Goal: Complete application form: Complete application form

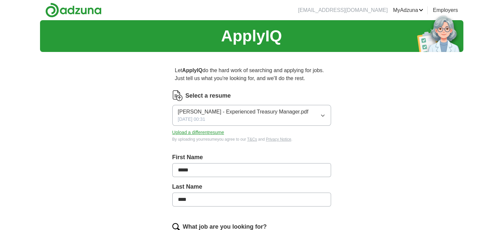
click at [205, 132] on button "Upload a different resume" at bounding box center [198, 132] width 52 height 7
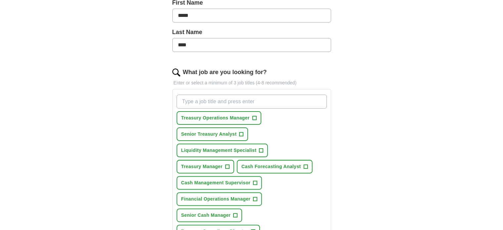
scroll to position [165, 0]
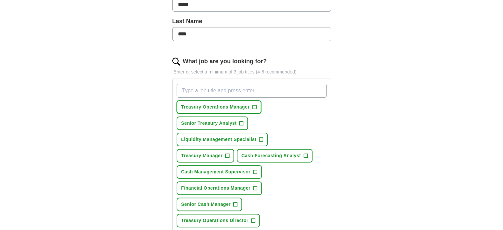
click at [254, 107] on span "+" at bounding box center [254, 107] width 4 height 5
click at [241, 121] on span "+" at bounding box center [241, 123] width 4 height 5
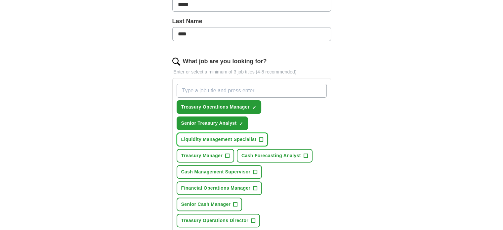
click at [261, 138] on span "+" at bounding box center [261, 139] width 4 height 5
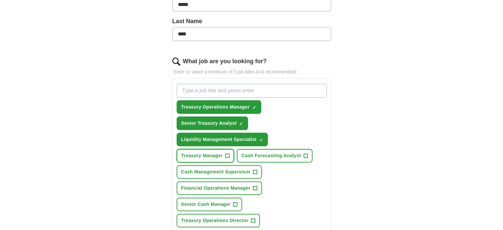
click at [229, 153] on span "+" at bounding box center [227, 155] width 4 height 5
click at [304, 154] on span "+" at bounding box center [306, 155] width 4 height 5
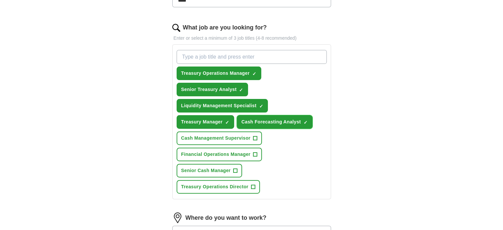
scroll to position [232, 0]
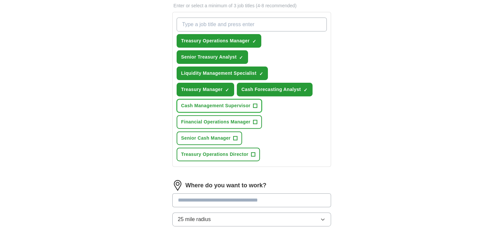
click at [254, 103] on span "+" at bounding box center [255, 105] width 4 height 5
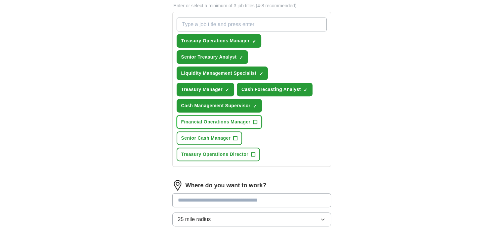
click at [254, 119] on span "+" at bounding box center [255, 121] width 4 height 5
click at [236, 136] on span "+" at bounding box center [236, 138] width 4 height 5
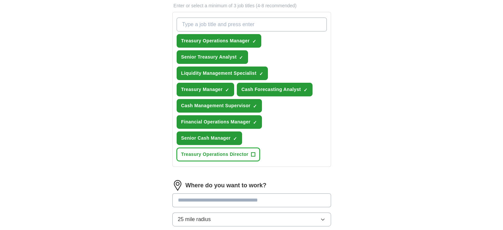
click at [253, 152] on span "+" at bounding box center [253, 154] width 4 height 5
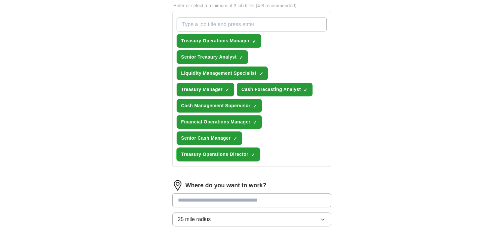
scroll to position [198, 0]
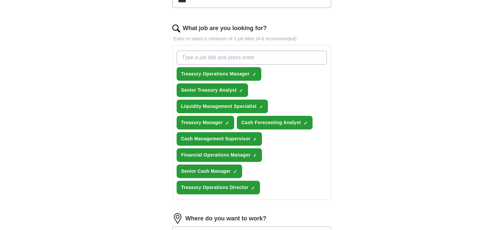
click at [288, 58] on input "What job are you looking for?" at bounding box center [252, 58] width 150 height 14
type input "cash management specialist"
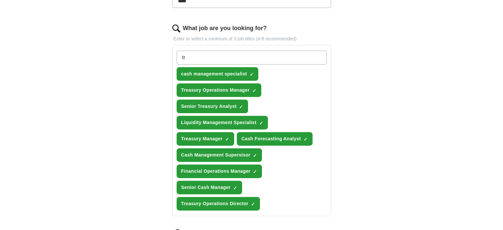
type input "t"
type input "C"
type input "Treasury Analyst"
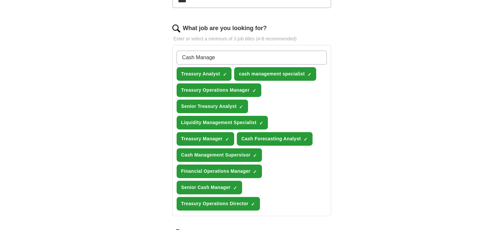
type input "Cash Manager"
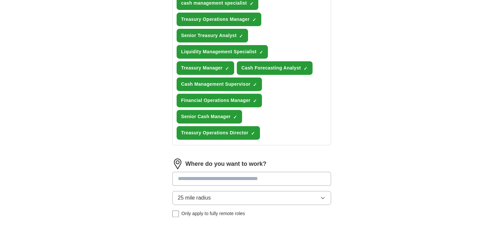
scroll to position [298, 0]
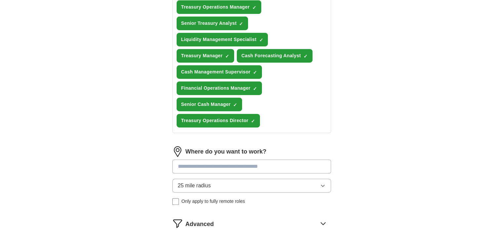
click at [322, 182] on div "Where do you want to work? 25 mile radius Only apply to fully remote roles" at bounding box center [251, 178] width 159 height 64
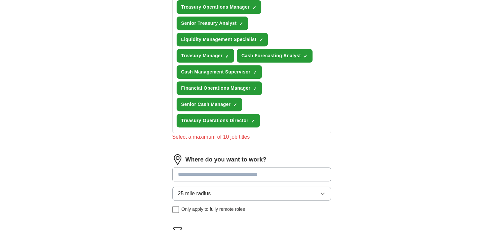
click at [306, 168] on input at bounding box center [251, 174] width 159 height 14
type input "*****"
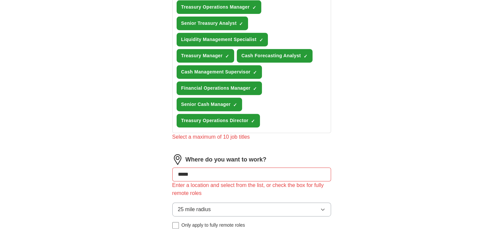
click at [220, 167] on input "*****" at bounding box center [251, 174] width 159 height 14
type input "*"
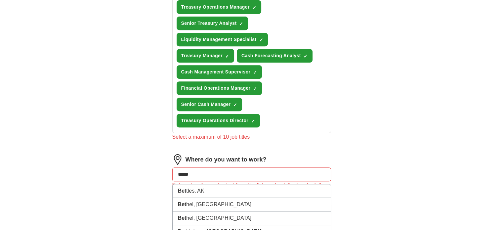
type input "******"
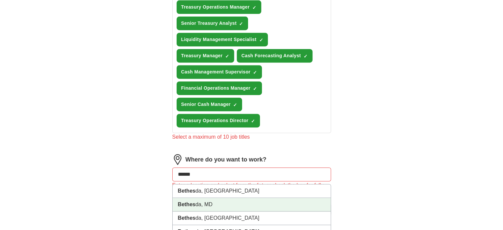
click at [217, 200] on li "Bethes da, MD" at bounding box center [252, 205] width 158 height 14
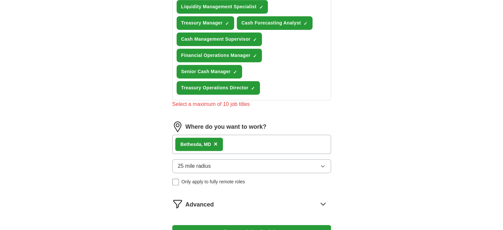
scroll to position [331, 0]
click at [322, 165] on icon "button" at bounding box center [322, 166] width 3 height 2
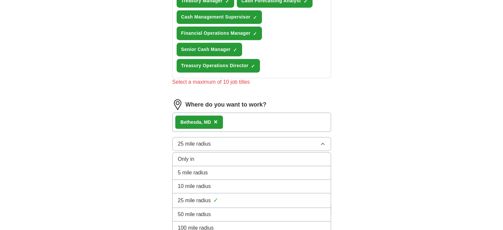
scroll to position [364, 0]
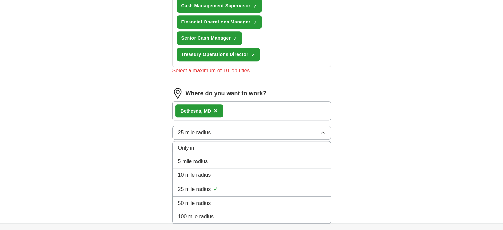
click at [288, 199] on div "50 mile radius" at bounding box center [252, 203] width 148 height 8
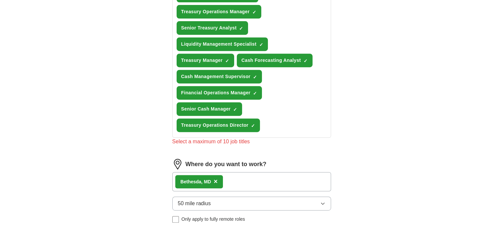
scroll to position [265, 0]
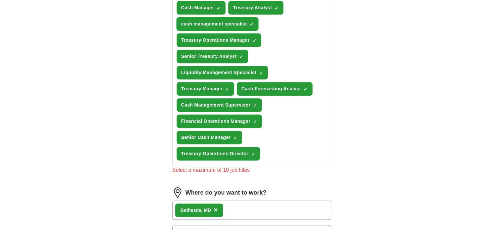
click at [0, 0] on span "×" at bounding box center [0, 0] width 0 height 0
drag, startPoint x: 254, startPoint y: 117, endPoint x: 264, endPoint y: 131, distance: 16.3
click at [0, 0] on span "×" at bounding box center [0, 0] width 0 height 0
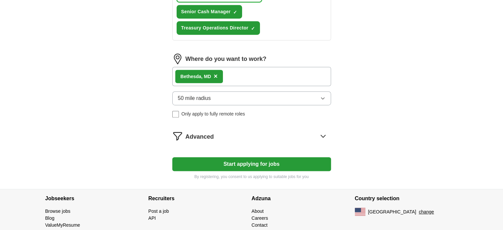
scroll to position [397, 0]
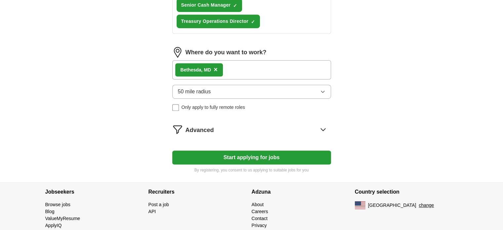
click at [251, 154] on button "Start applying for jobs" at bounding box center [251, 158] width 159 height 14
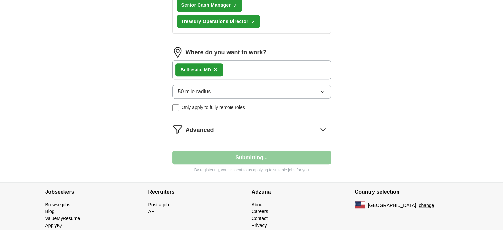
select select "**"
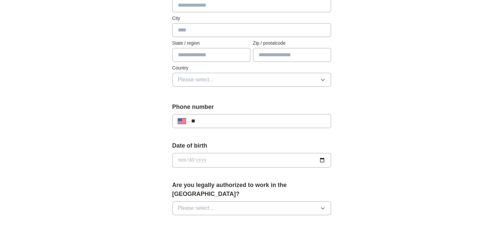
scroll to position [198, 0]
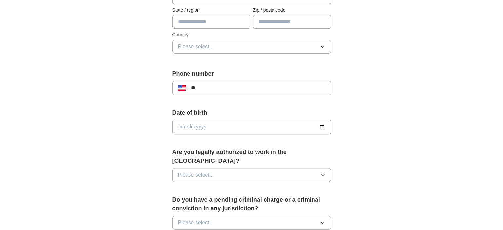
click at [225, 168] on button "Please select..." at bounding box center [251, 175] width 159 height 14
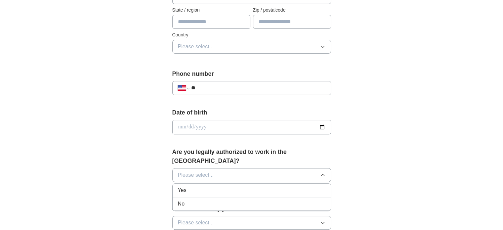
click at [186, 186] on span "Yes" at bounding box center [182, 190] width 9 height 8
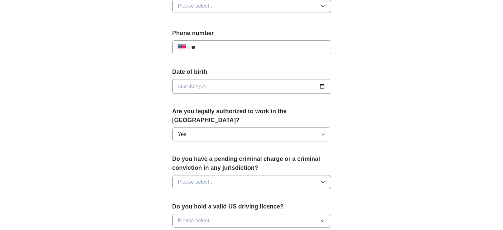
scroll to position [265, 0]
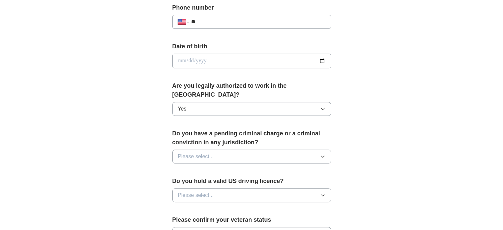
click at [249, 150] on button "Please select..." at bounding box center [251, 157] width 159 height 14
click at [191, 181] on div "No" at bounding box center [252, 185] width 148 height 8
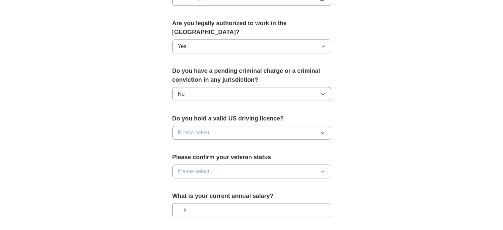
scroll to position [331, 0]
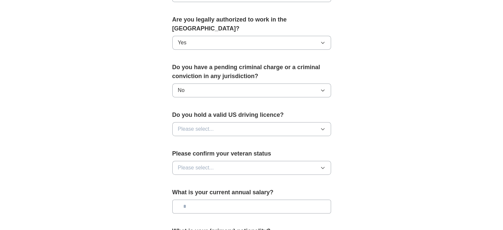
click at [261, 122] on button "Please select..." at bounding box center [251, 129] width 159 height 14
click at [212, 140] on div "Yes" at bounding box center [252, 144] width 148 height 8
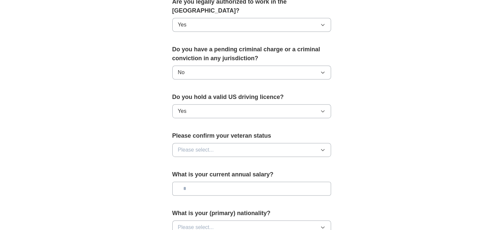
scroll to position [364, 0]
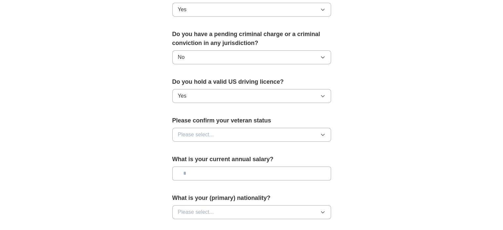
click at [264, 128] on button "Please select..." at bounding box center [251, 135] width 159 height 14
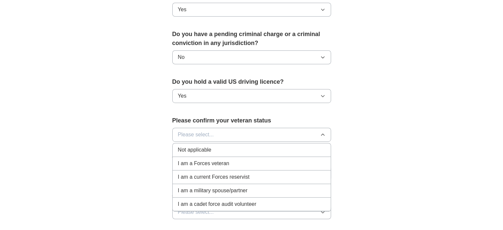
click at [236, 159] on div "I am a Forces veteran" at bounding box center [252, 163] width 148 height 8
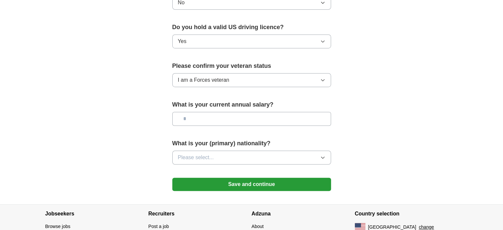
scroll to position [430, 0]
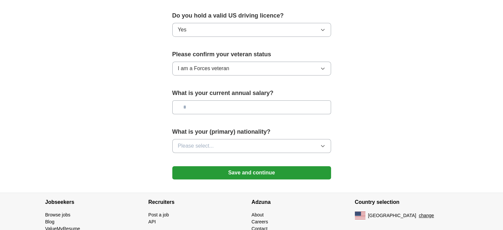
click at [304, 139] on button "Please select..." at bounding box center [251, 146] width 159 height 14
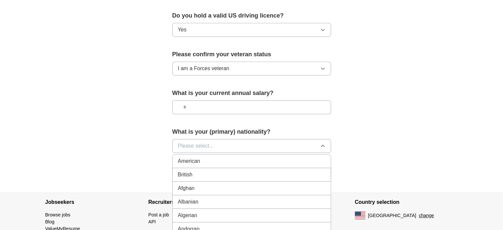
click at [211, 157] on div "American" at bounding box center [252, 161] width 148 height 8
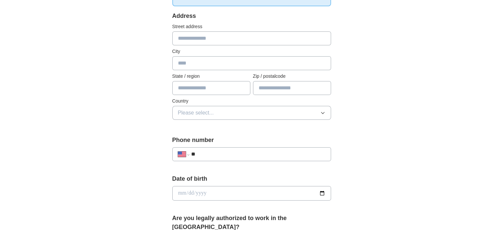
scroll to position [99, 0]
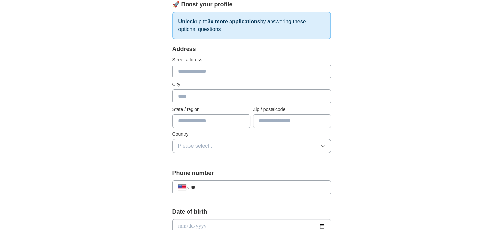
click at [303, 70] on input "text" at bounding box center [251, 72] width 159 height 14
type input "**********"
type input "*********"
type input "**"
type input "*****"
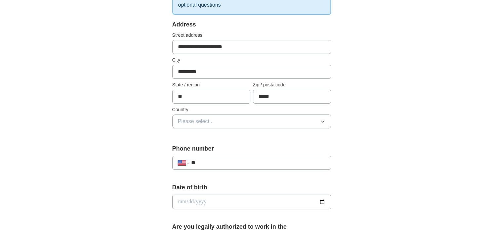
scroll to position [132, 0]
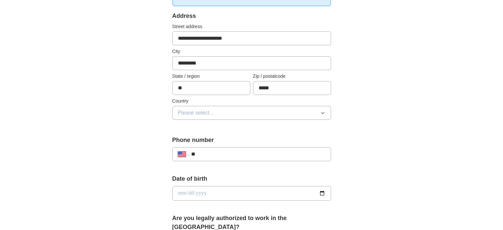
click at [308, 152] on input "**" at bounding box center [258, 154] width 134 height 8
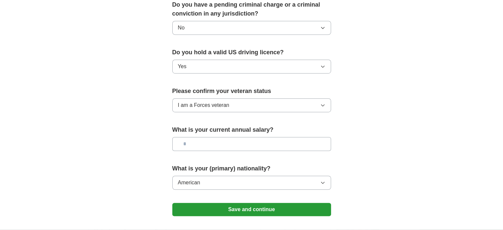
scroll to position [430, 0]
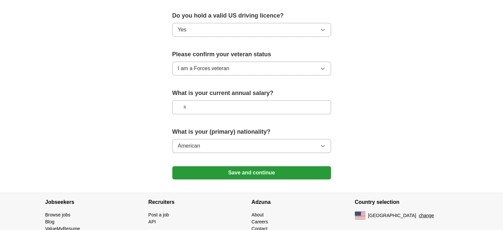
type input "**********"
click at [266, 166] on button "Save and continue" at bounding box center [251, 172] width 159 height 13
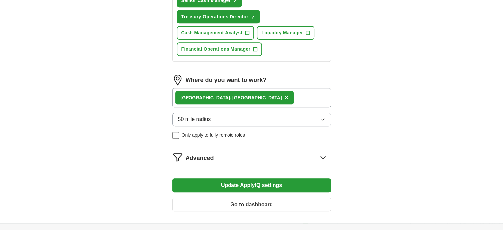
scroll to position [425, 0]
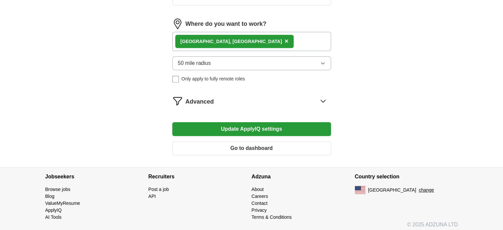
click at [324, 97] on icon at bounding box center [323, 101] width 11 height 11
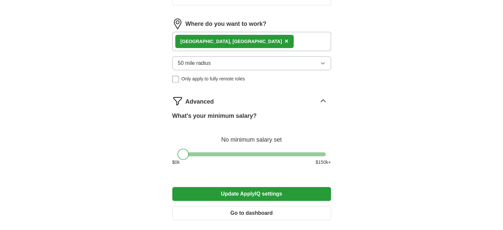
drag, startPoint x: 184, startPoint y: 152, endPoint x: 190, endPoint y: 153, distance: 5.7
click at [187, 153] on div at bounding box center [183, 154] width 11 height 11
drag, startPoint x: 190, startPoint y: 153, endPoint x: 195, endPoint y: 154, distance: 4.7
click at [194, 154] on div "What's your minimum salary? At least $ 32k per year $ 0 k $ 150 k+" at bounding box center [251, 141] width 159 height 60
drag, startPoint x: 228, startPoint y: 155, endPoint x: 246, endPoint y: 155, distance: 18.5
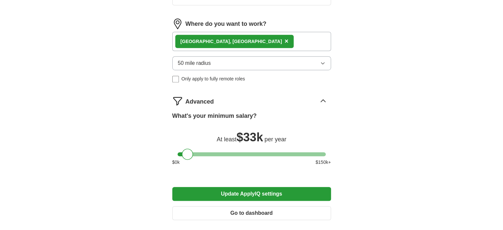
click at [239, 159] on div "$ 0 k $ 150 k+" at bounding box center [251, 162] width 159 height 7
drag, startPoint x: 246, startPoint y: 155, endPoint x: 263, endPoint y: 152, distance: 17.2
click at [264, 152] on div "What's your minimum salary? At least $ 33k per year $ 0 k $ 150 k+" at bounding box center [251, 141] width 159 height 60
drag, startPoint x: 188, startPoint y: 151, endPoint x: 263, endPoint y: 148, distance: 75.5
click at [263, 149] on div at bounding box center [263, 154] width 11 height 11
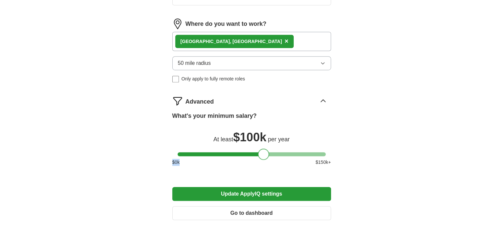
click at [263, 149] on div at bounding box center [263, 154] width 11 height 11
click at [258, 190] on button "Update ApplyIQ settings" at bounding box center [251, 194] width 159 height 14
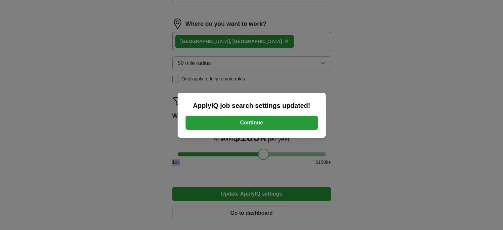
click at [261, 122] on button "Continue" at bounding box center [252, 123] width 132 height 14
